Goal: Ask a question

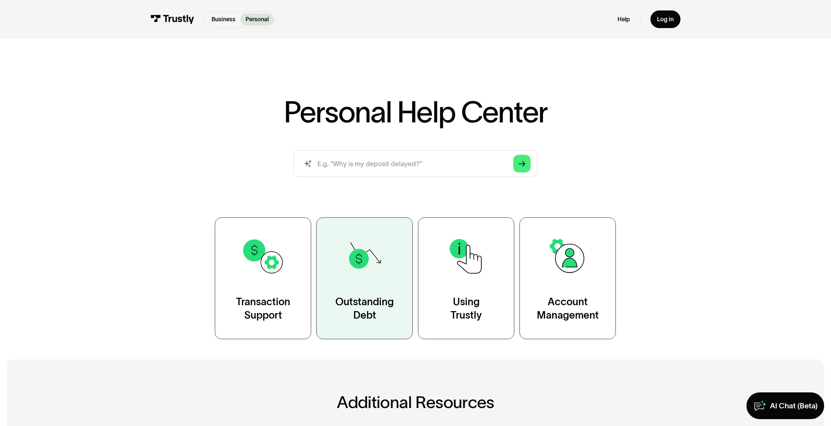
click at [363, 315] on div "Outstanding Debt" at bounding box center [364, 308] width 58 height 27
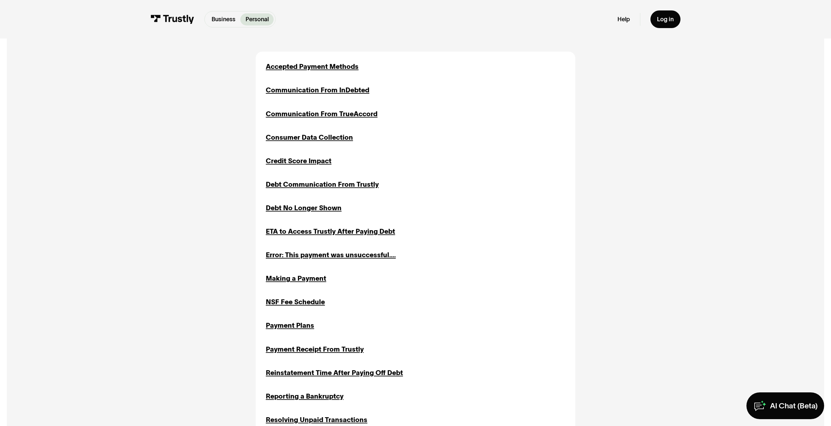
scroll to position [294, 0]
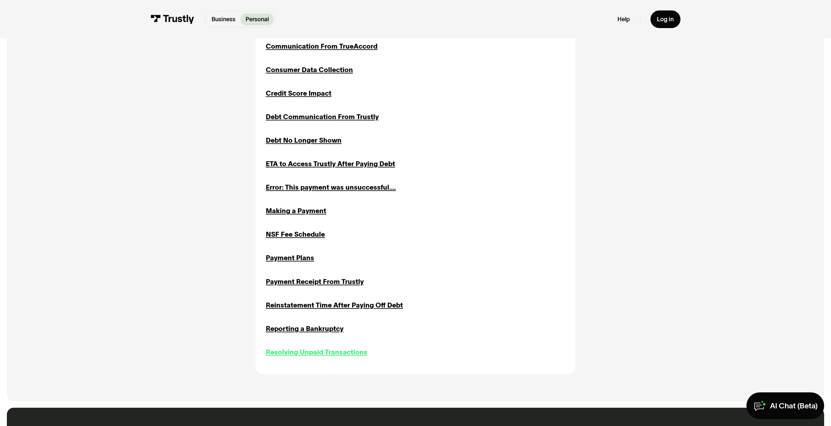
click at [341, 354] on div "Resolving Unpaid Transactions" at bounding box center [317, 352] width 102 height 10
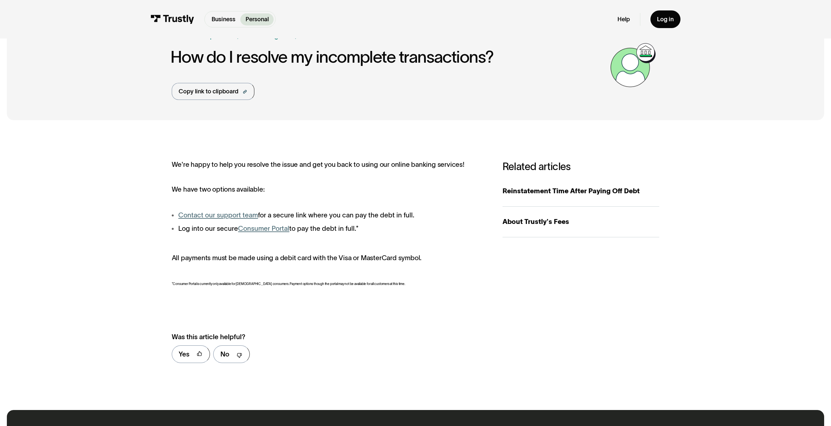
scroll to position [33, 0]
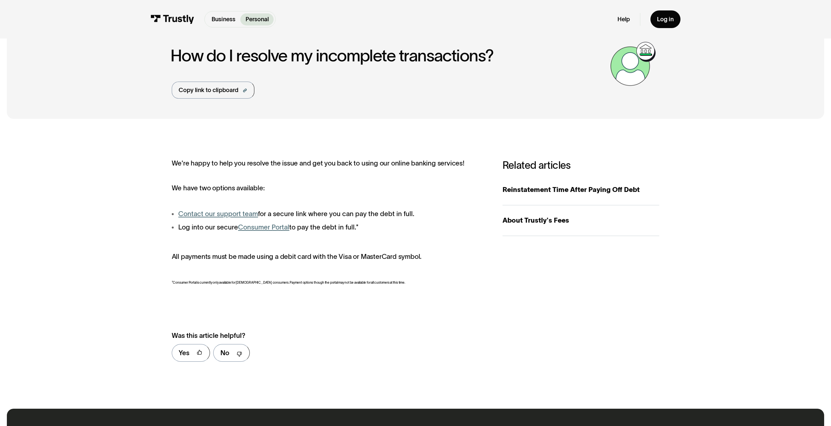
click at [236, 219] on li "Contact our support team for a secure link where you can pay the debt in full." at bounding box center [329, 214] width 314 height 10
click at [237, 217] on link "Contact our support team" at bounding box center [218, 214] width 80 height 8
click at [271, 225] on link "Consumer Portal" at bounding box center [263, 227] width 51 height 8
click at [210, 215] on link "Contact our support team" at bounding box center [218, 214] width 80 height 8
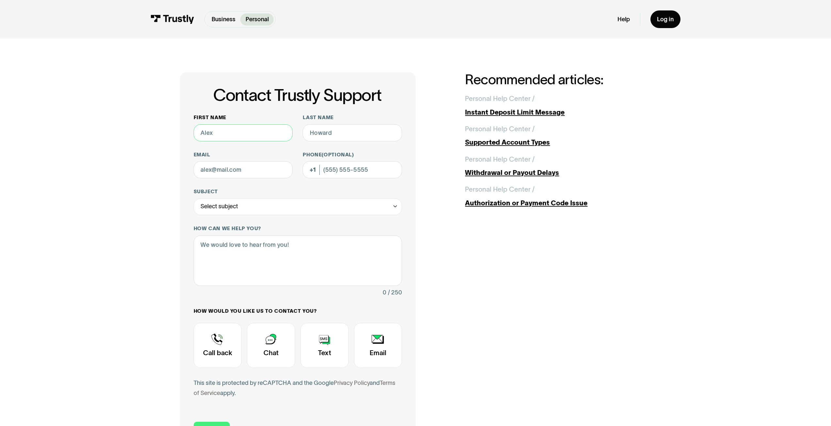
click at [270, 138] on input "First name" at bounding box center [243, 132] width 99 height 17
type input "Ryan"
type input "Schultz"
type input "rcschultz93@gmail.com"
type input "(480) 476-1703"
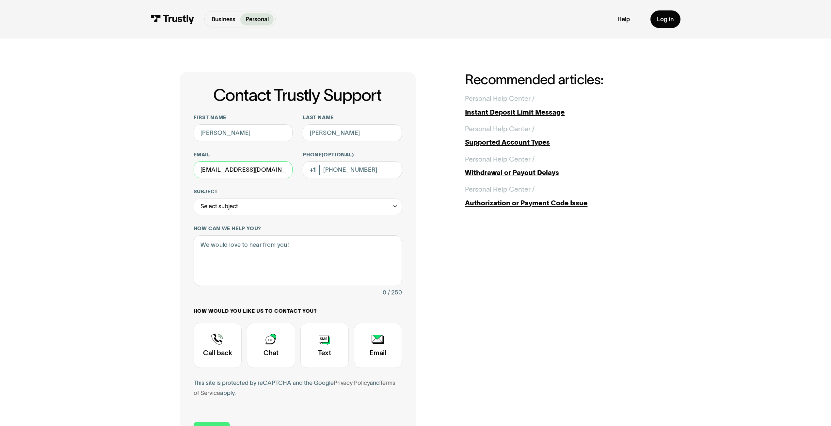
drag, startPoint x: 278, startPoint y: 171, endPoint x: 110, endPoint y: 164, distance: 167.9
click at [123, 165] on div "Contact Trustly Support First name Ryan Last name Schultz Email rcschultz93@gma…" at bounding box center [415, 263] width 797 height 448
type input "Goblij88@gmail.com"
click at [275, 207] on div "Select subject" at bounding box center [298, 206] width 209 height 17
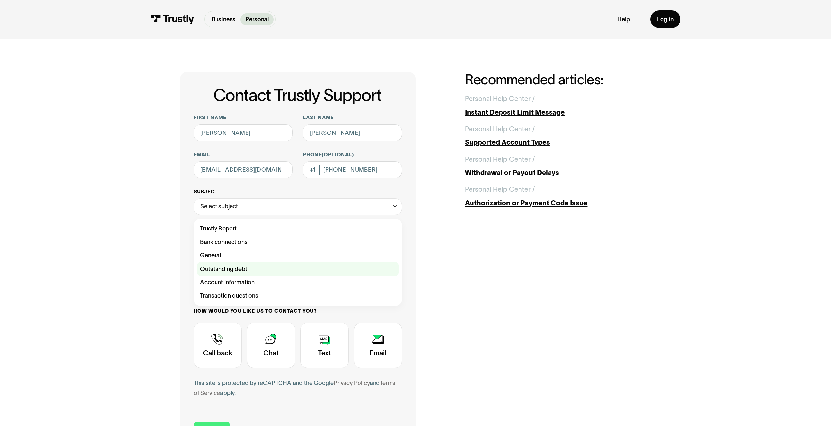
click at [262, 269] on div "Contact Trustly Support" at bounding box center [298, 268] width 202 height 13
type input "**********"
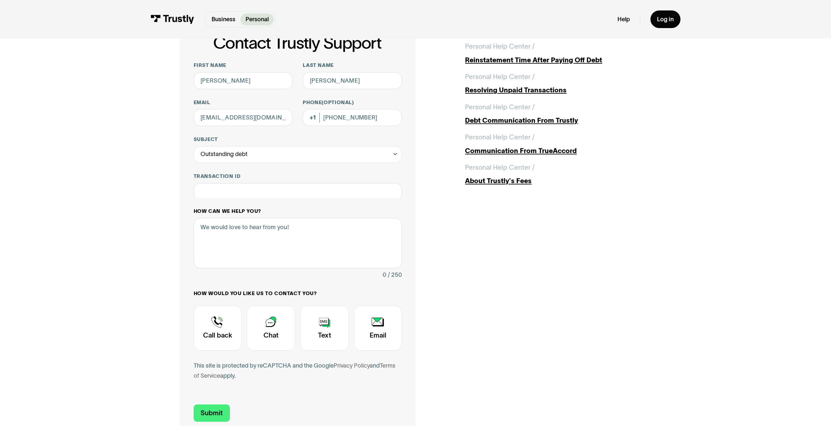
scroll to position [65, 0]
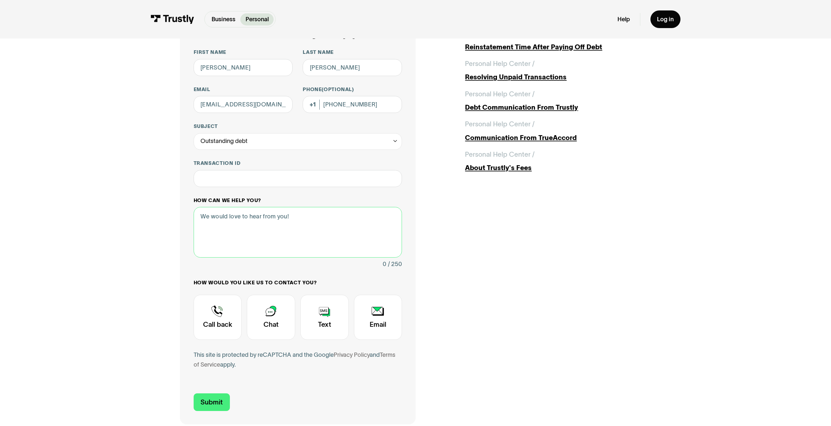
click at [291, 222] on textarea "How can we help you?" at bounding box center [298, 232] width 209 height 51
type textarea "Do I owe anything"
click at [271, 305] on div "Contact Trustly Support" at bounding box center [271, 317] width 48 height 45
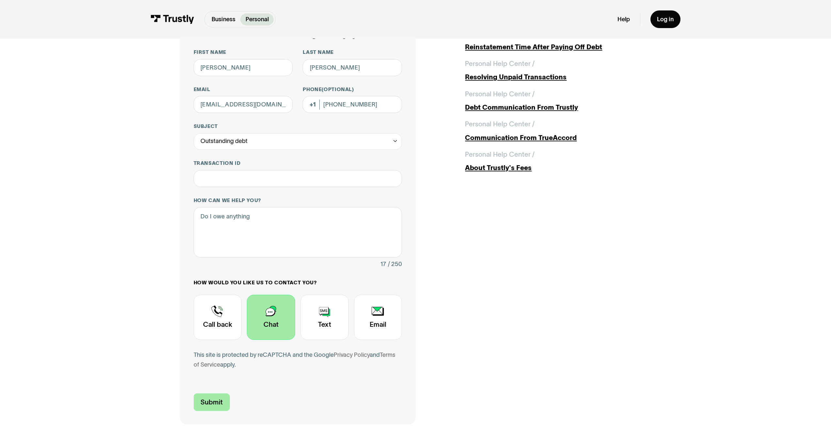
click at [222, 399] on input "Submit" at bounding box center [212, 402] width 36 height 18
type input "+14804761703"
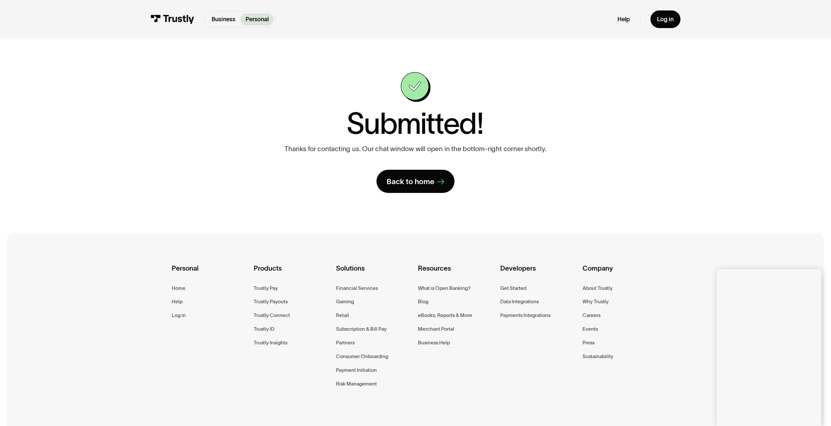
drag, startPoint x: 172, startPoint y: 204, endPoint x: 175, endPoint y: 200, distance: 4.4
click at [172, 203] on div "**********" at bounding box center [415, 133] width 797 height 188
click at [194, 142] on div "**********" at bounding box center [415, 132] width 471 height 121
click at [731, 201] on div "**********" at bounding box center [415, 133] width 797 height 188
click at [693, 247] on div "Personal Home Help Log in Products Trustly Pay Trustly Payouts Trustly Connect …" at bounding box center [415, 336] width 817 height 206
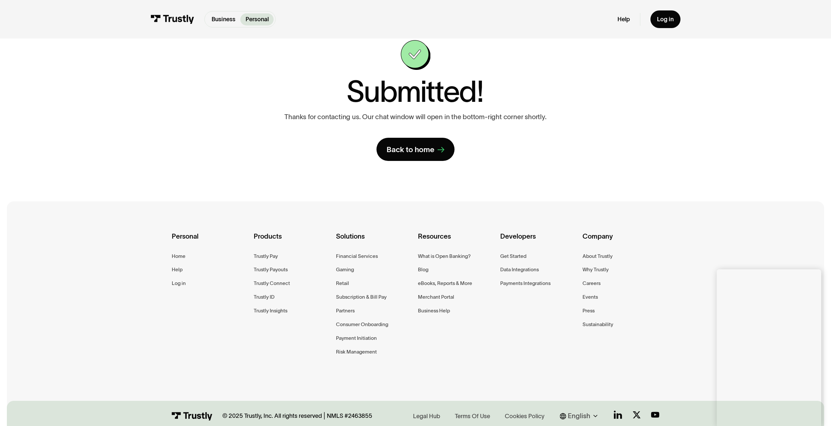
scroll to position [33, 0]
click at [128, 170] on div "**********" at bounding box center [415, 100] width 797 height 188
